Goal: Book appointment/travel/reservation

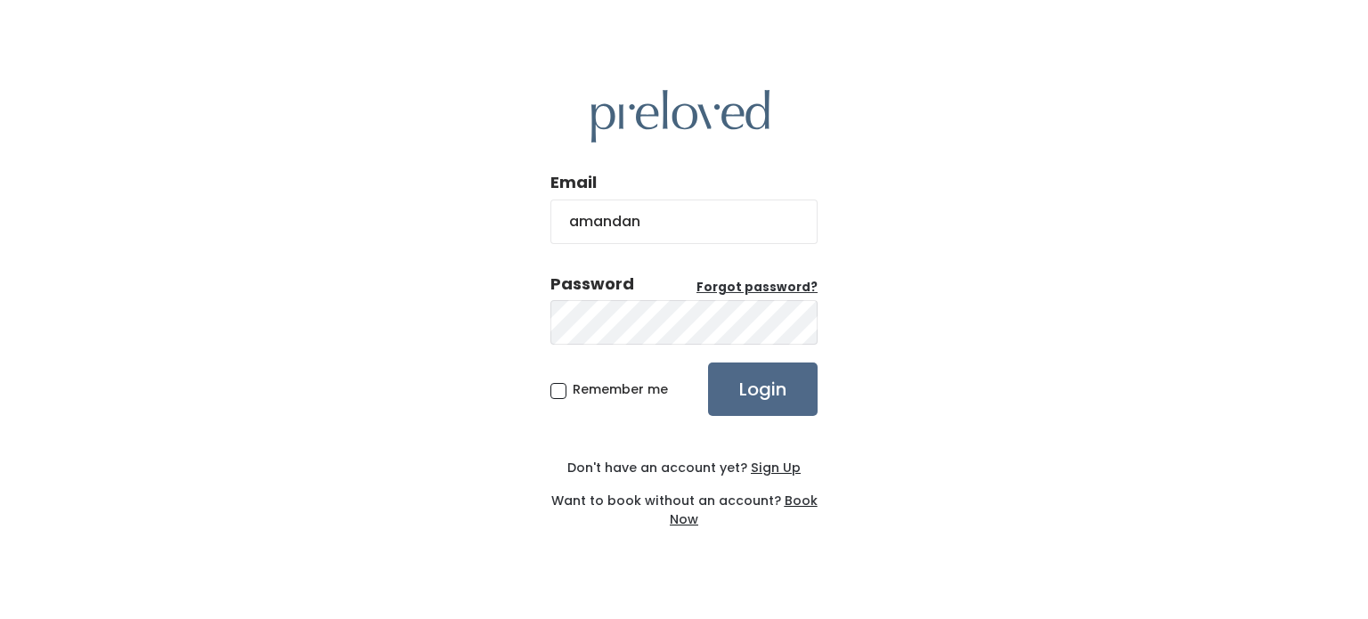
type input "[EMAIL_ADDRESS][DOMAIN_NAME]"
click at [708, 362] on input "Login" at bounding box center [763, 388] width 110 height 53
type input "[EMAIL_ADDRESS][DOMAIN_NAME]"
click at [708, 362] on input "Login" at bounding box center [763, 388] width 110 height 53
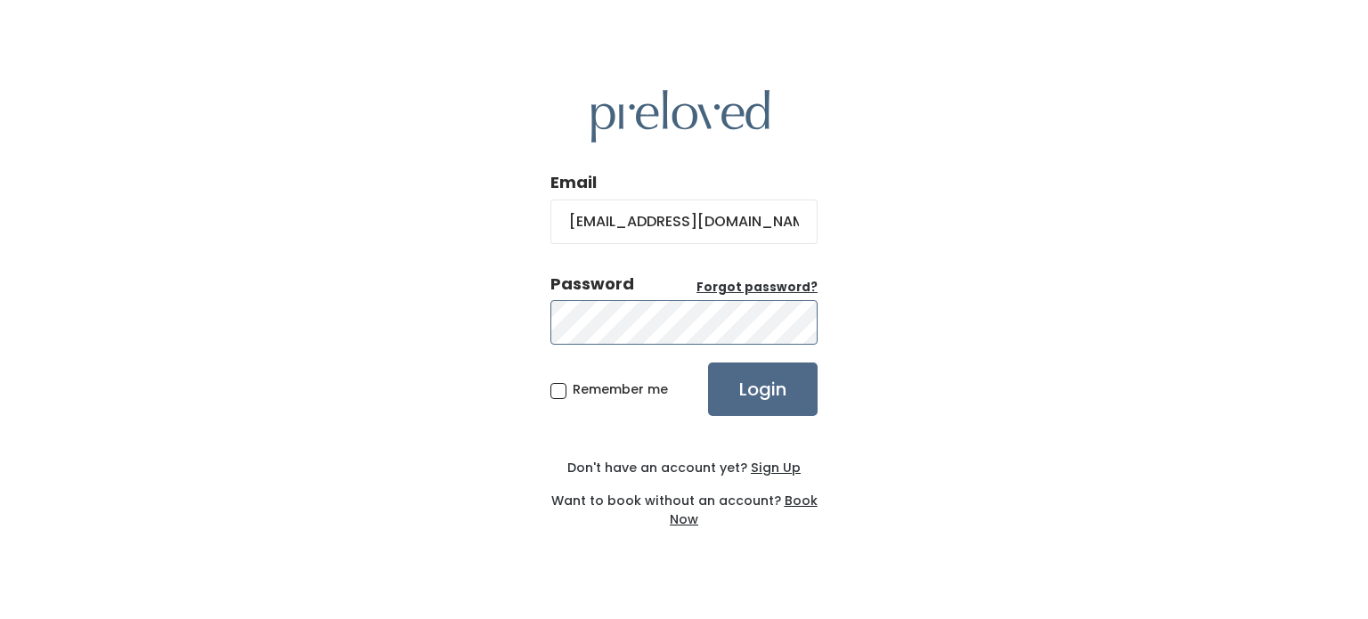
click at [708, 362] on input "Login" at bounding box center [763, 388] width 110 height 53
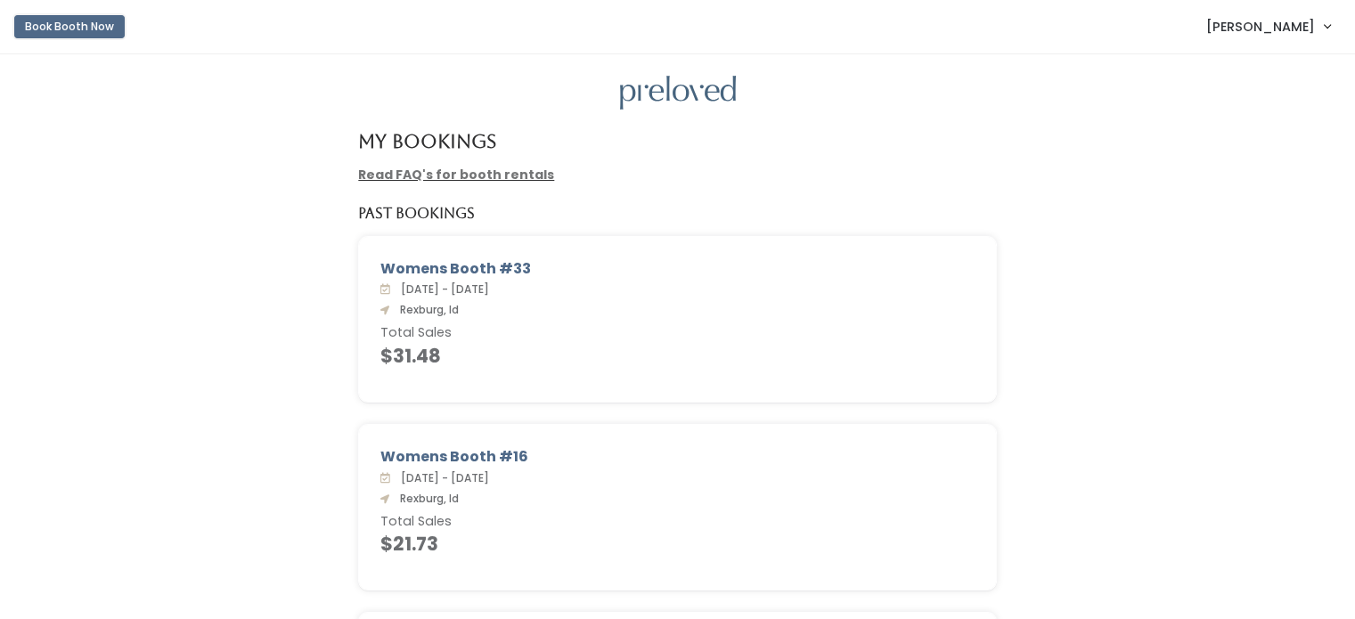
click at [94, 26] on button "Book Booth Now" at bounding box center [69, 26] width 110 height 23
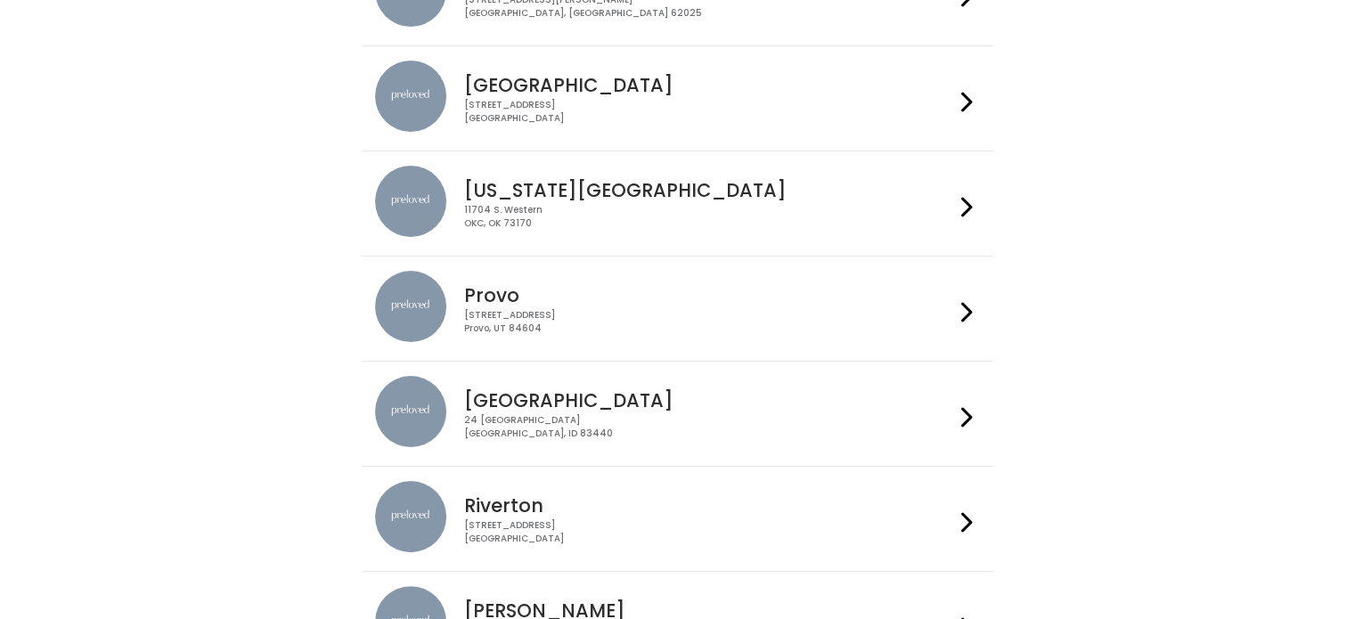
scroll to position [348, 0]
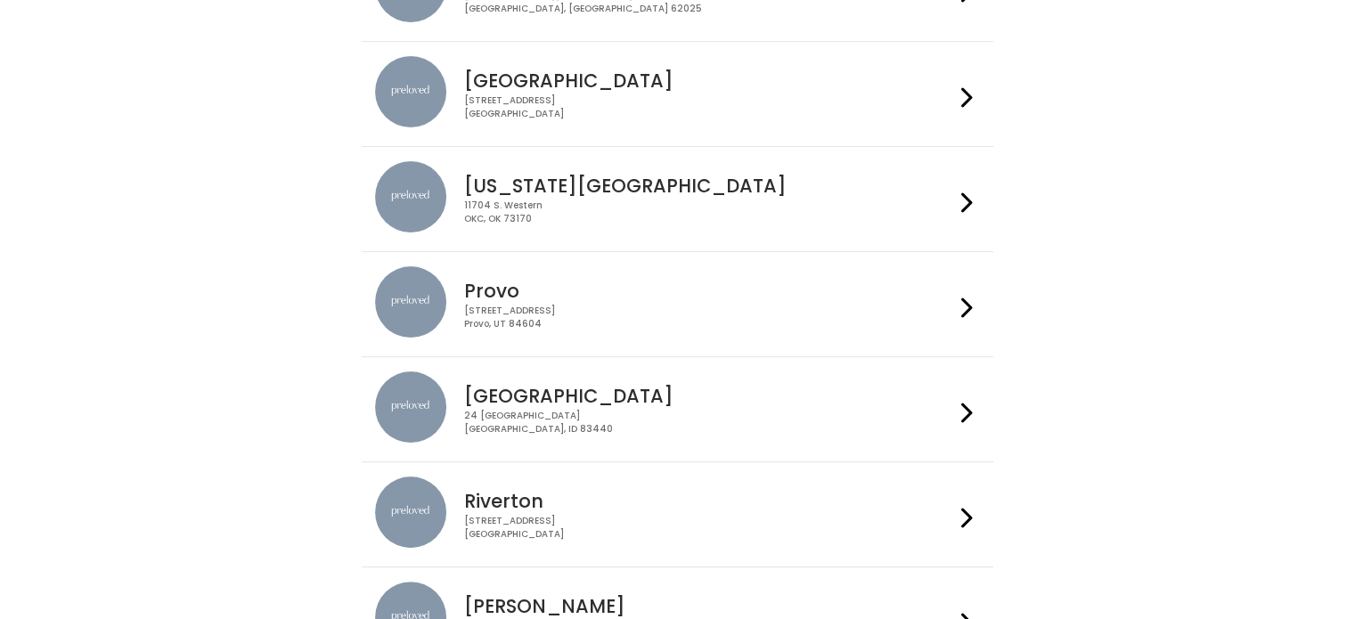
click at [511, 387] on h4 "Rexburg" at bounding box center [709, 396] width 490 height 20
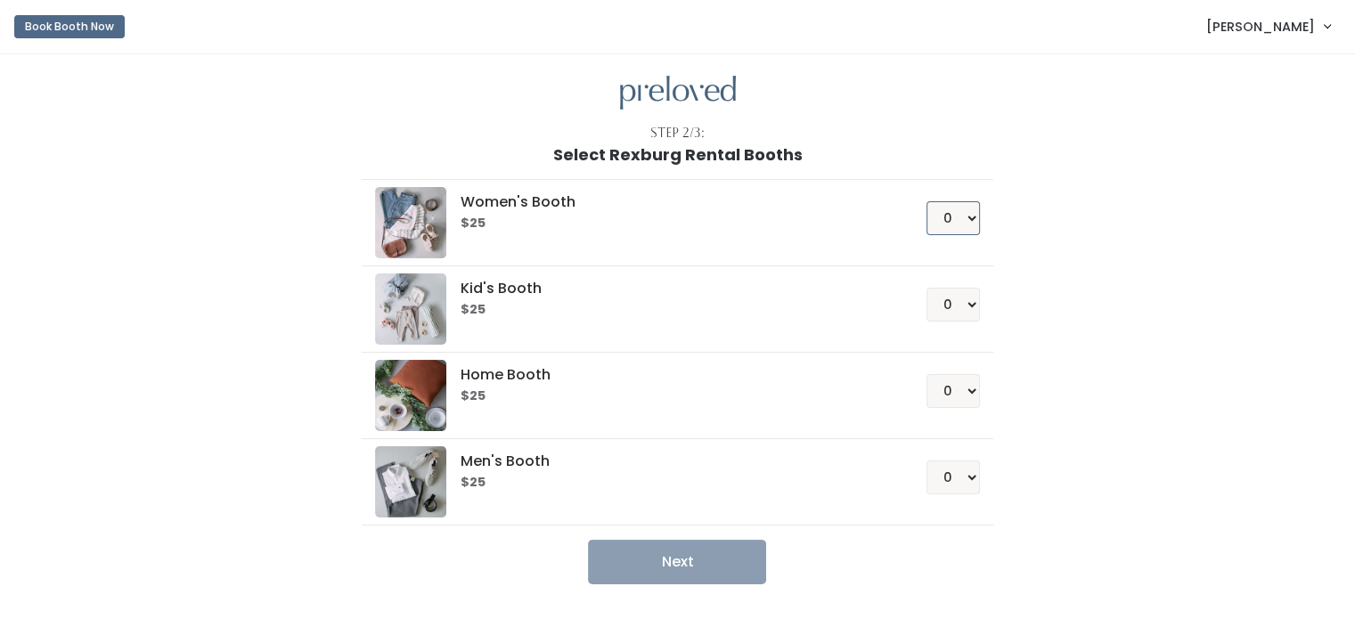
click at [955, 223] on select "0 1 2 3 4" at bounding box center [952, 218] width 53 height 34
select select "1"
click at [926, 201] on select "0 1 2 3 4" at bounding box center [952, 218] width 53 height 34
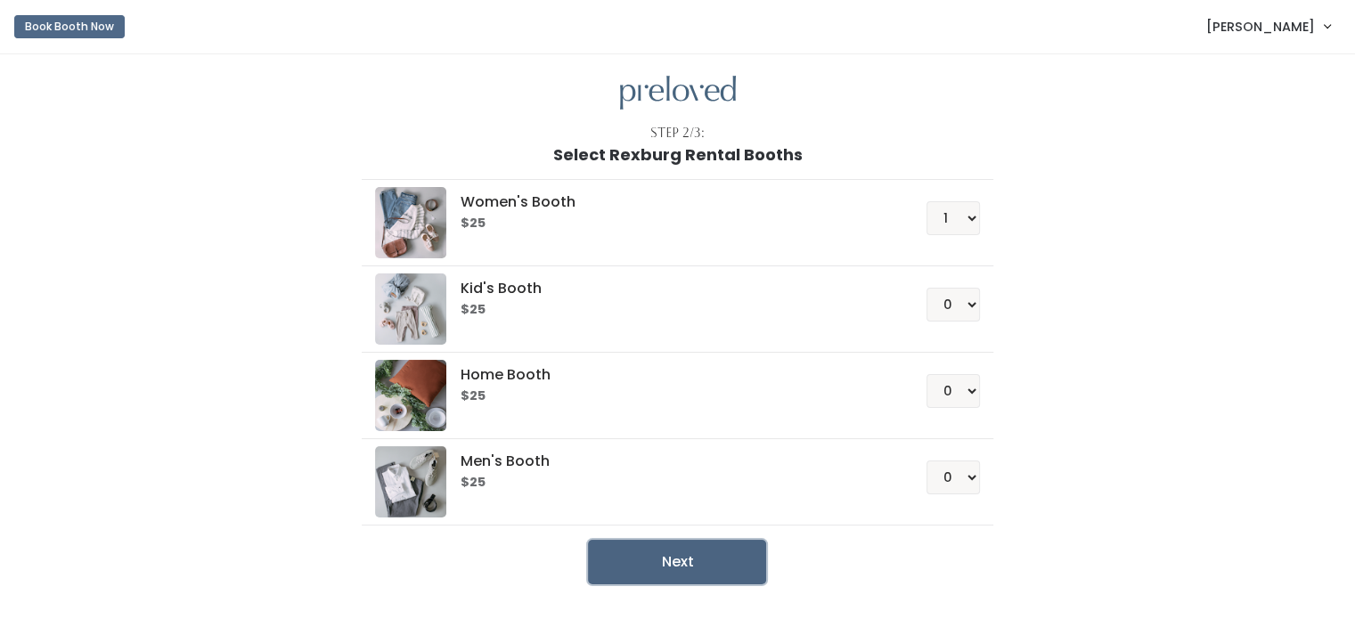
click at [699, 560] on button "Next" at bounding box center [677, 562] width 178 height 45
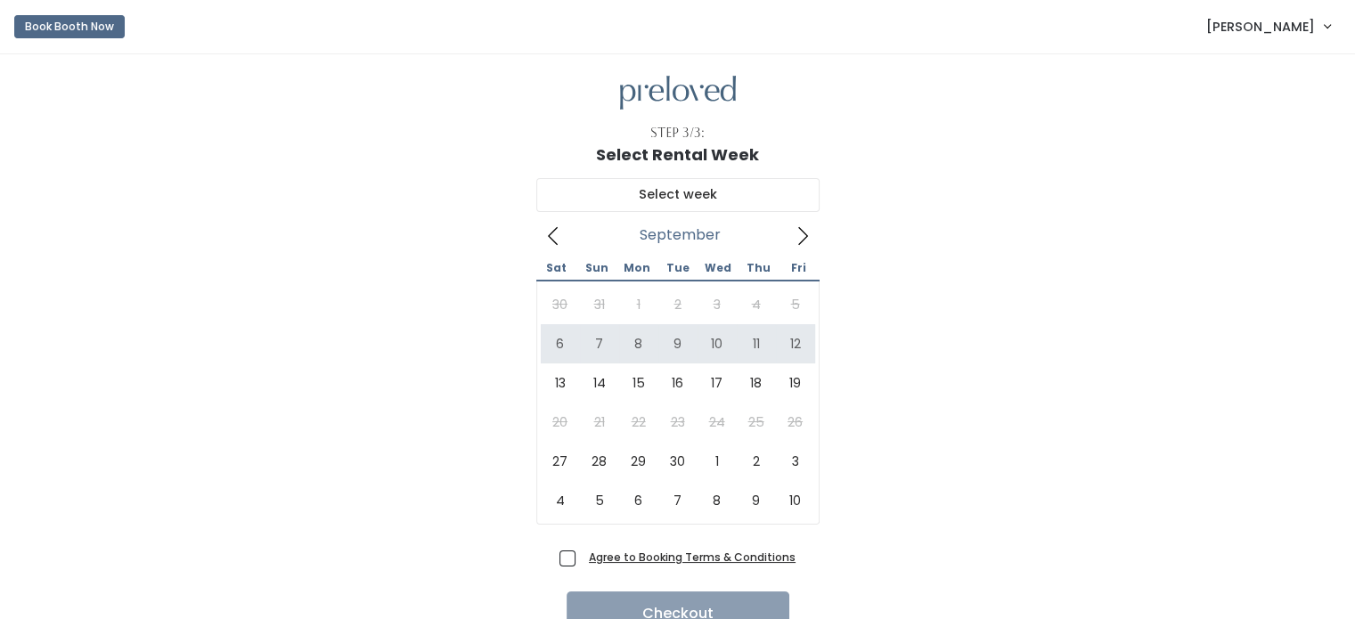
click at [795, 245] on icon at bounding box center [803, 236] width 20 height 20
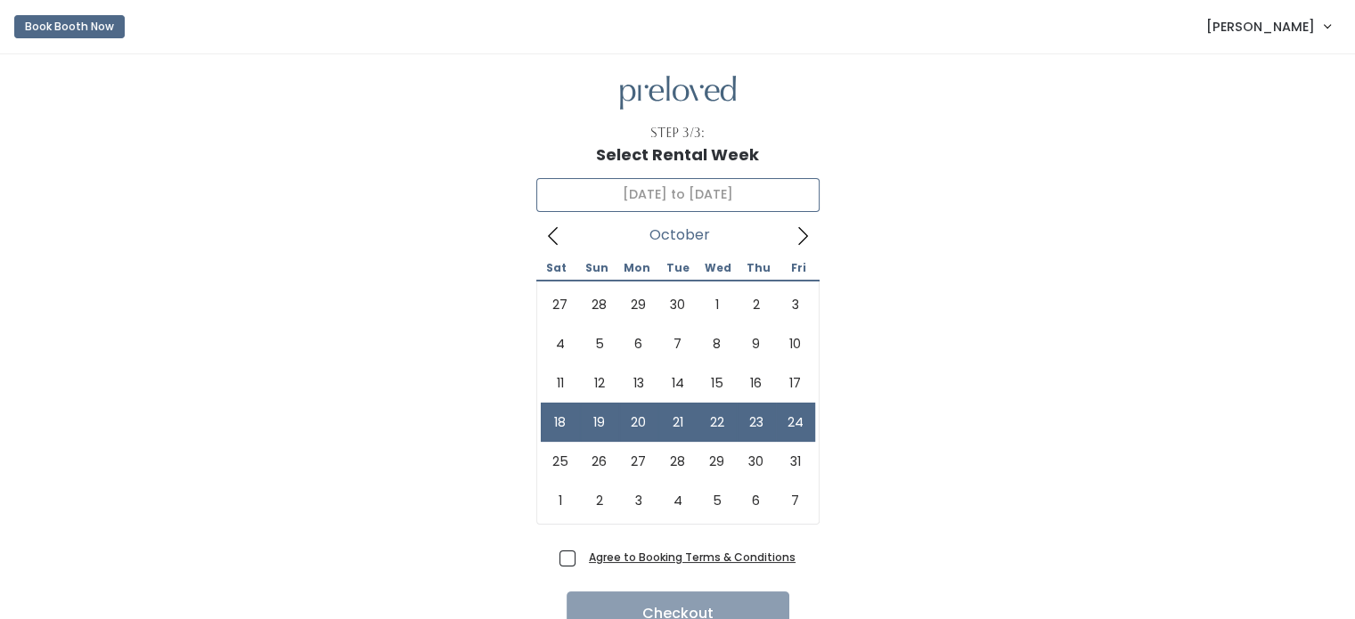
type input "October 18 to October 24"
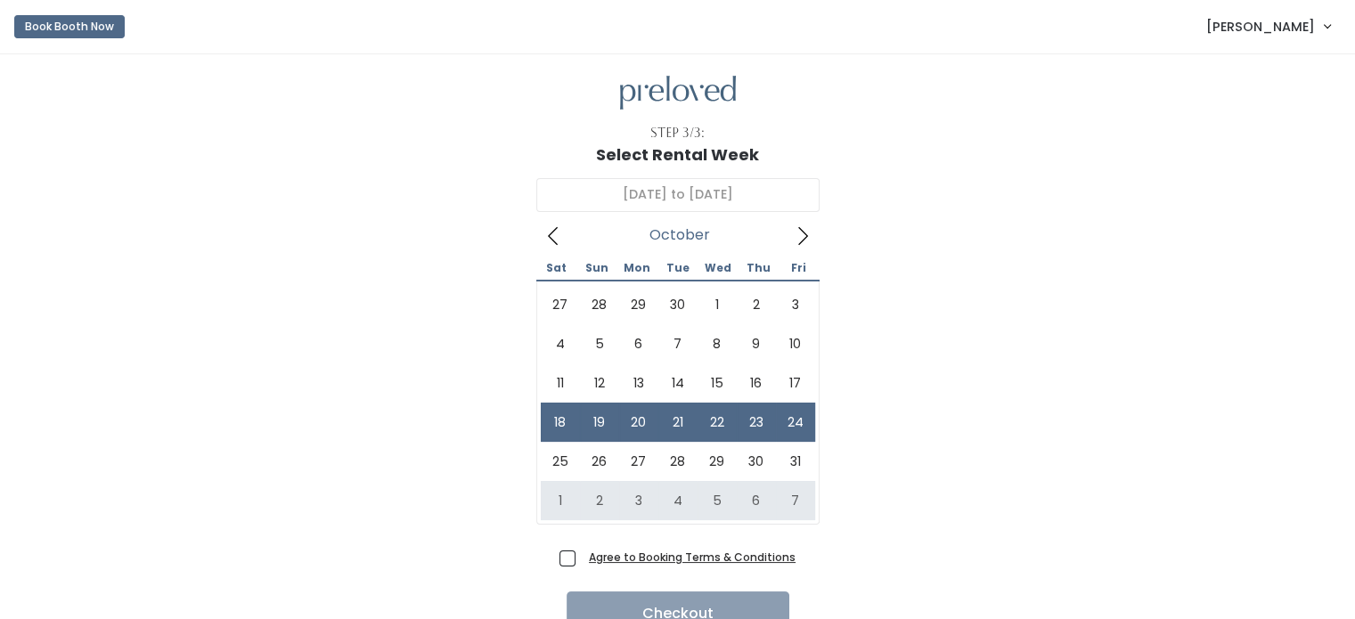
click at [582, 555] on span "Agree to Booking Terms & Conditions" at bounding box center [689, 557] width 214 height 18
click at [582, 555] on input "Agree to Booking Terms & Conditions" at bounding box center [588, 554] width 12 height 12
checkbox input "true"
click at [637, 598] on button "Checkout" at bounding box center [677, 613] width 223 height 45
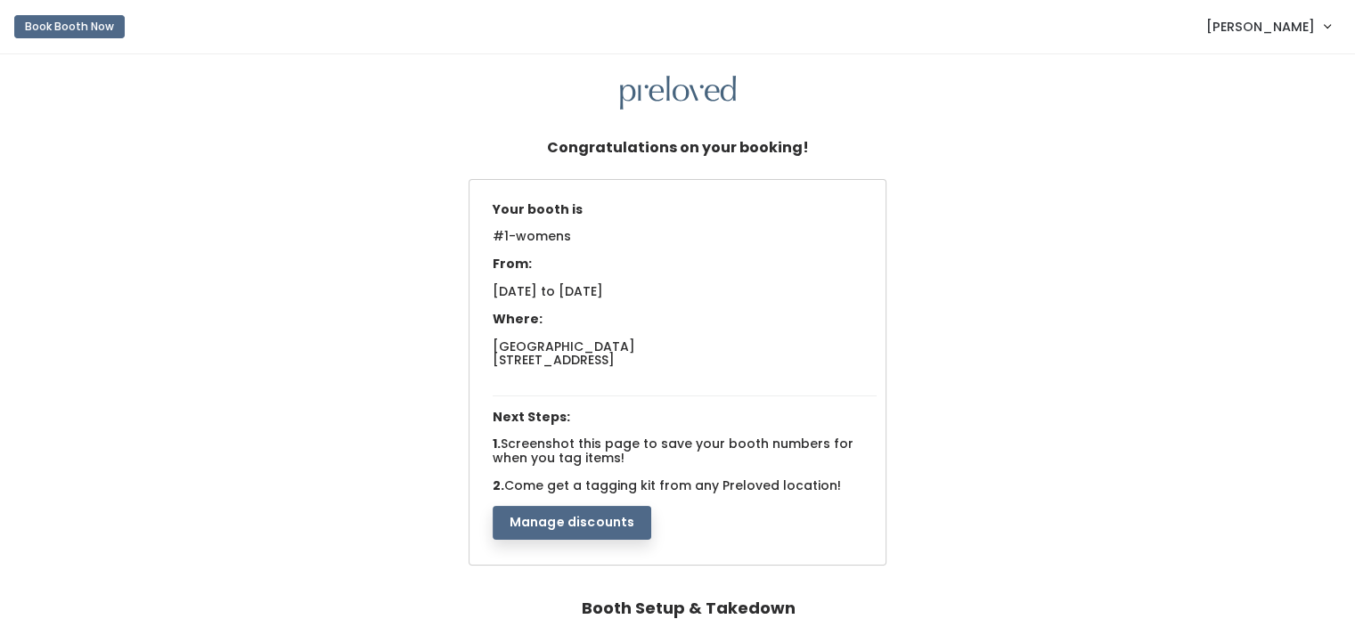
click at [589, 519] on button "Manage discounts" at bounding box center [572, 523] width 159 height 34
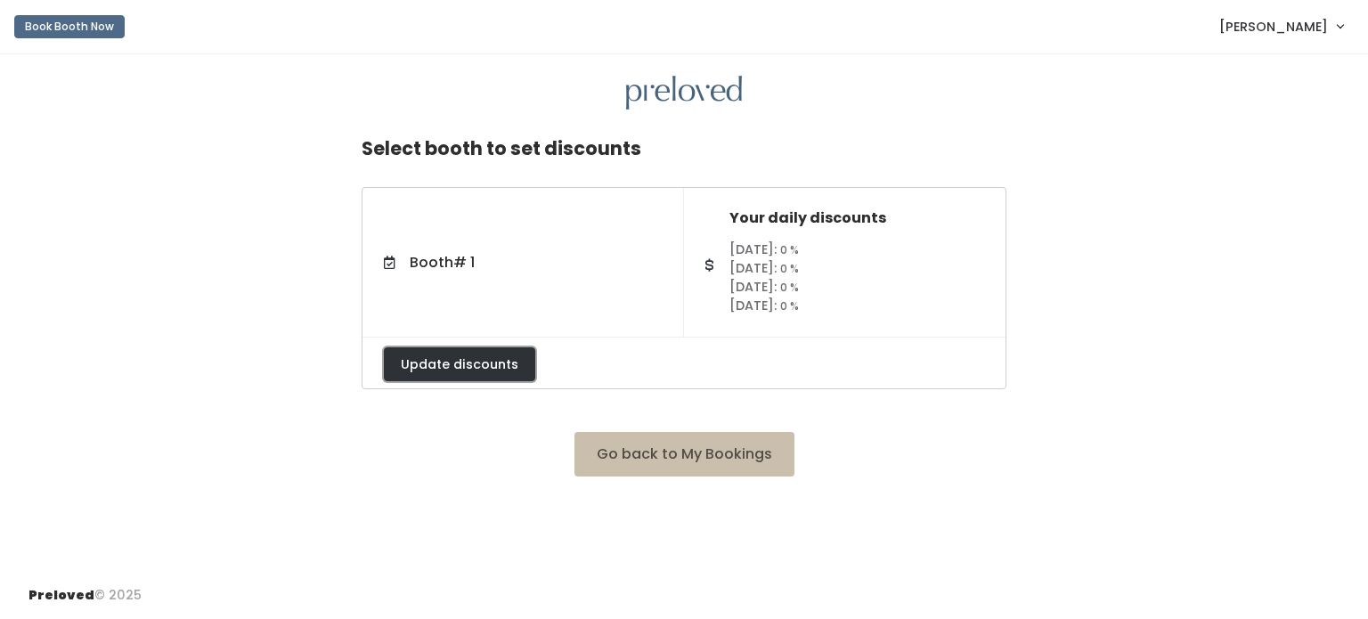
click at [520, 366] on button "Update discounts" at bounding box center [459, 364] width 151 height 34
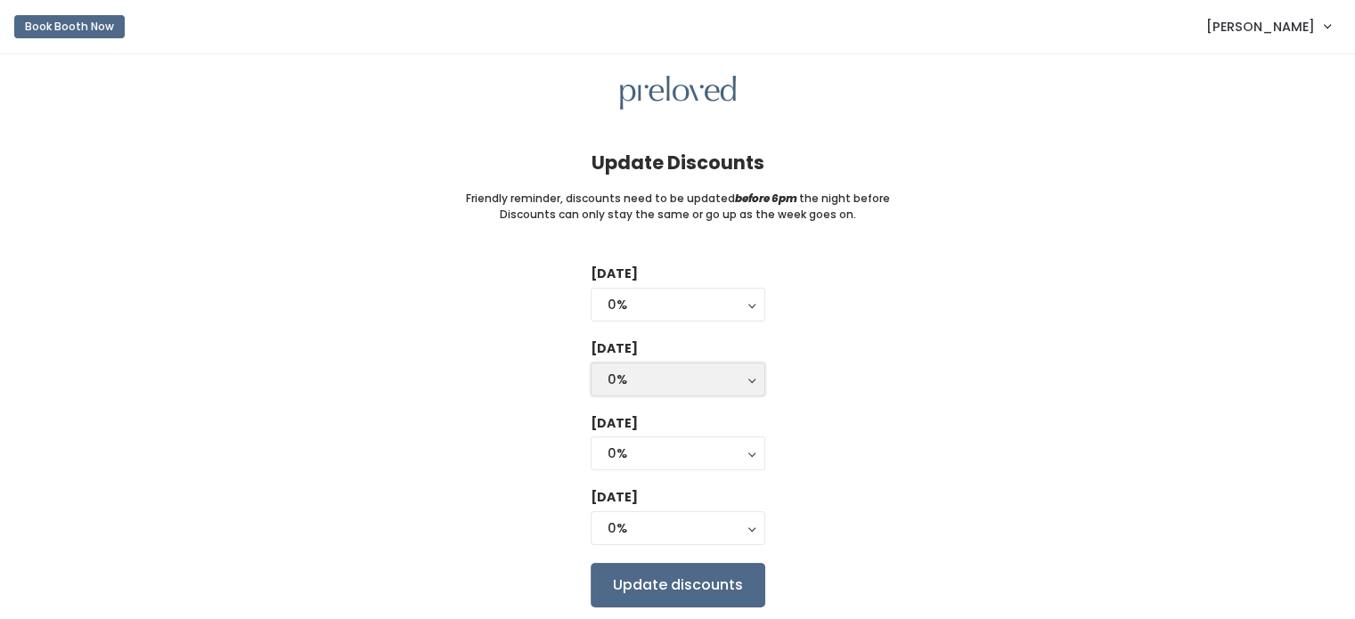
click at [751, 368] on button "0%" at bounding box center [677, 379] width 175 height 34
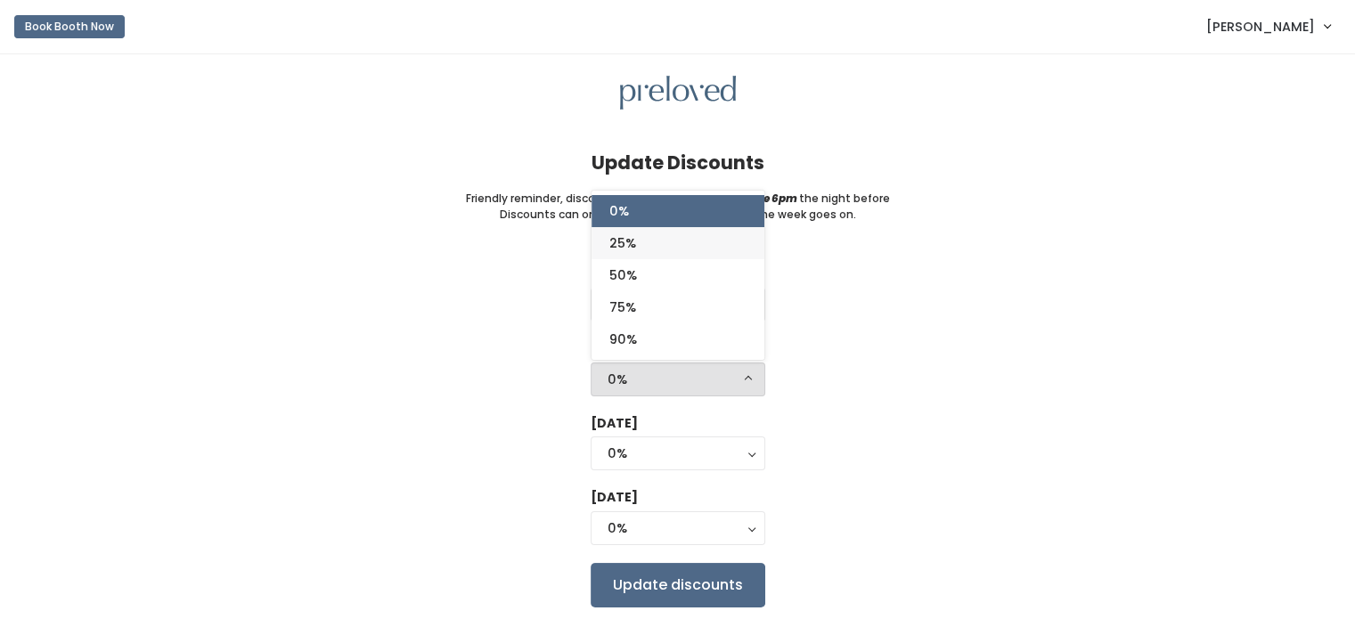
click at [734, 256] on link "25%" at bounding box center [677, 243] width 173 height 32
select select "25%"
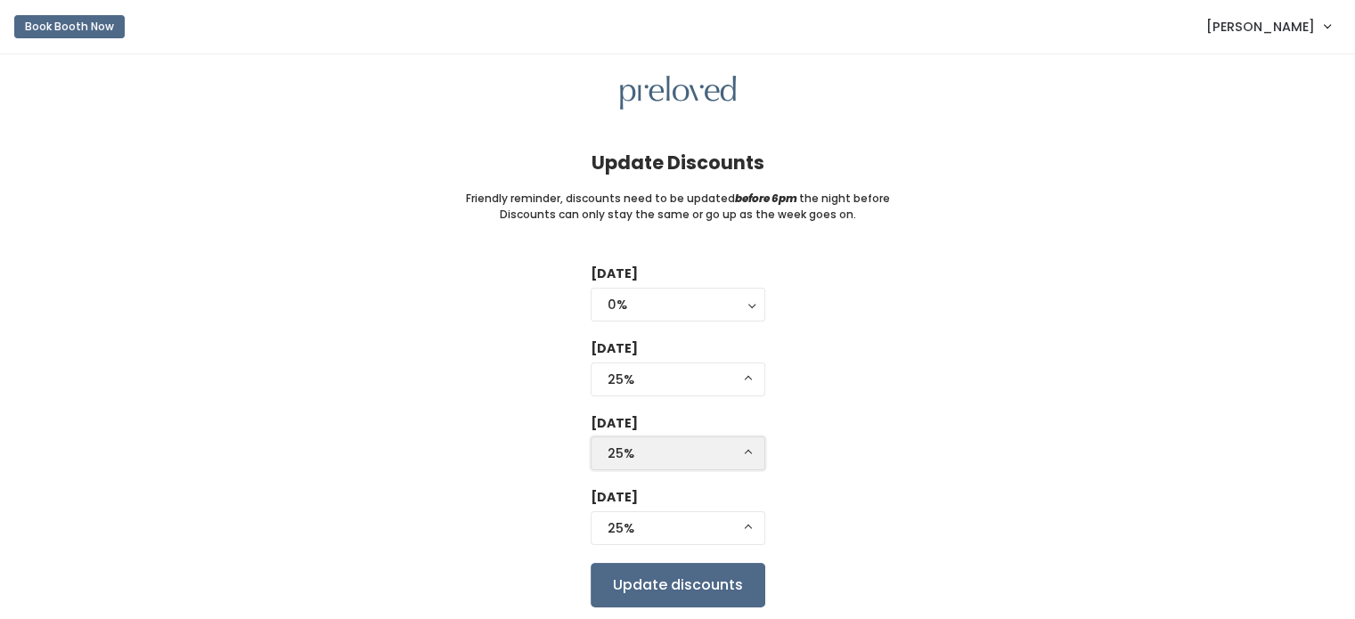
click at [730, 454] on div "25%" at bounding box center [677, 454] width 141 height 20
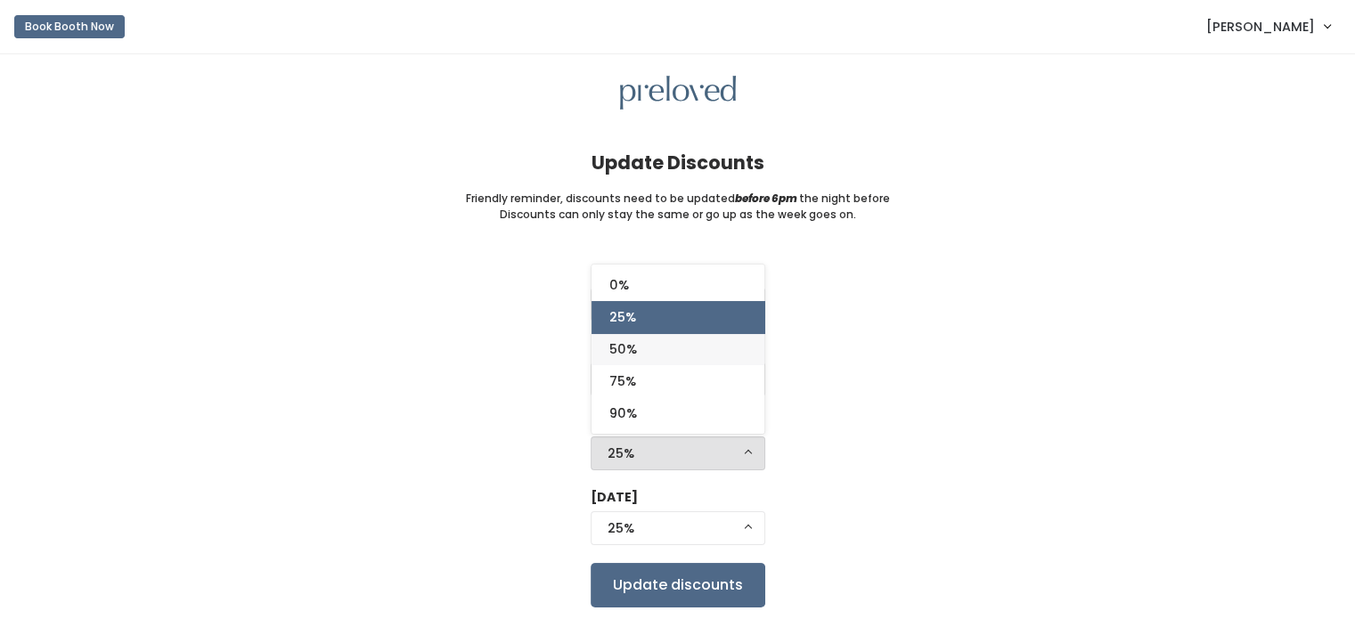
click at [728, 362] on link "50%" at bounding box center [677, 349] width 173 height 32
select select "50%"
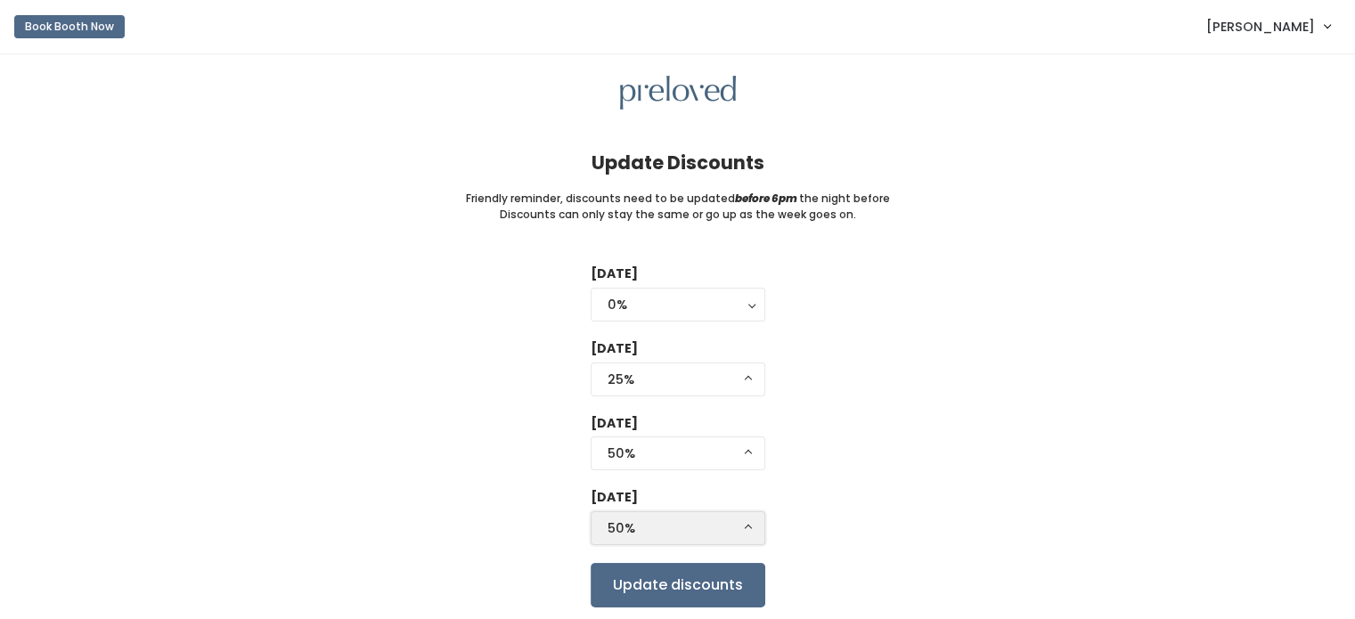
click at [739, 517] on button "50%" at bounding box center [677, 528] width 175 height 34
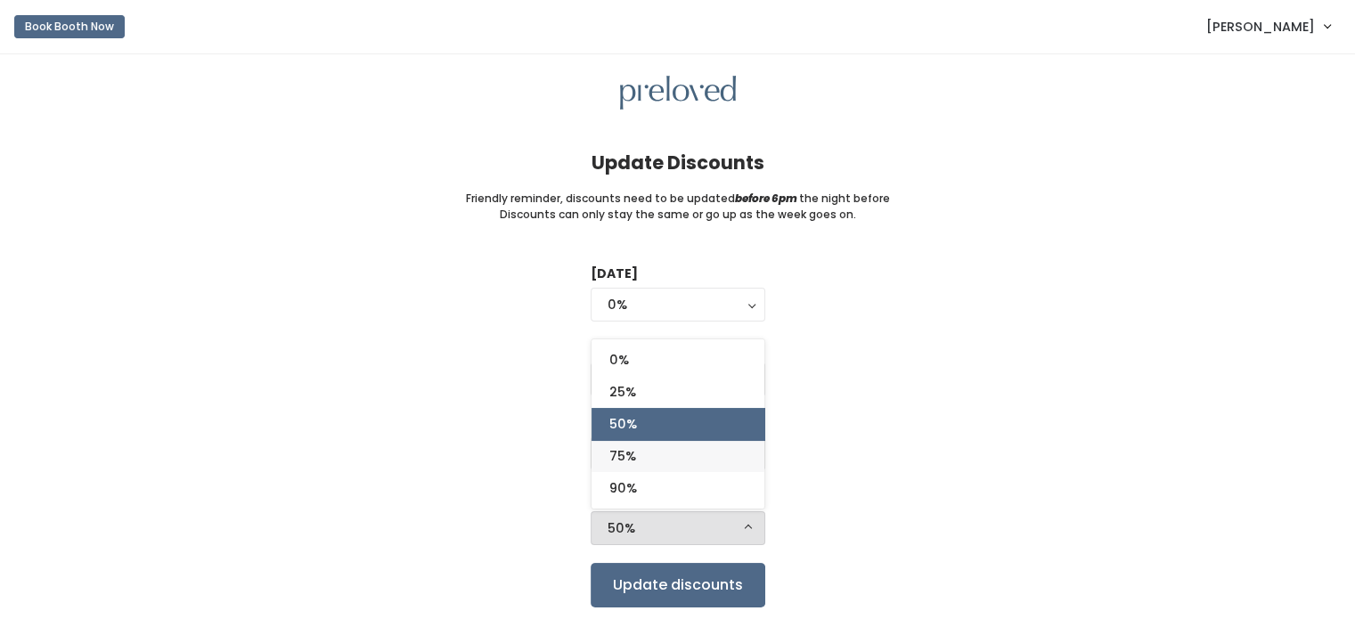
click at [734, 469] on link "75%" at bounding box center [677, 456] width 173 height 32
select select "75%"
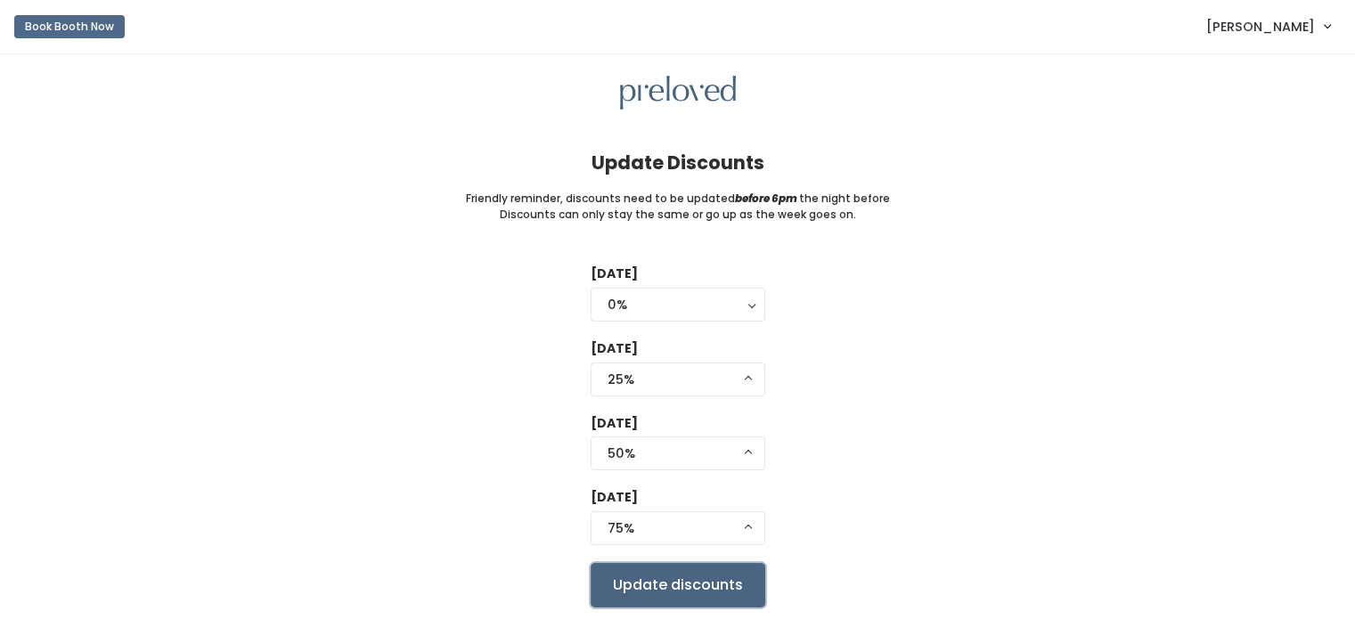
click at [658, 590] on input "Update discounts" at bounding box center [677, 585] width 175 height 45
